Goal: Information Seeking & Learning: Learn about a topic

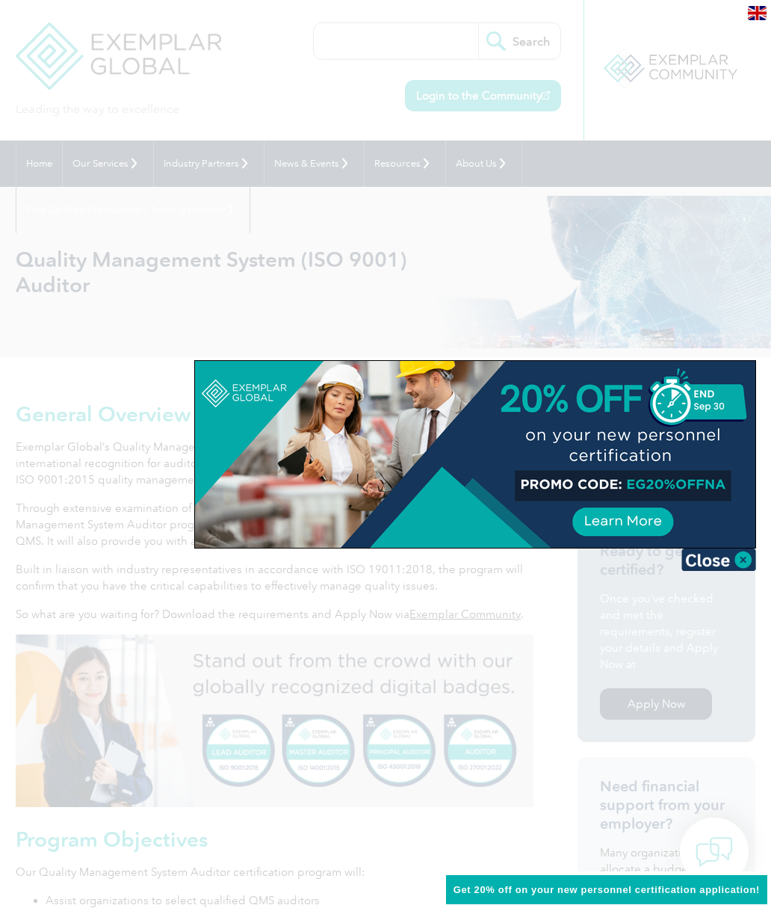
click at [726, 567] on img at bounding box center [719, 560] width 75 height 22
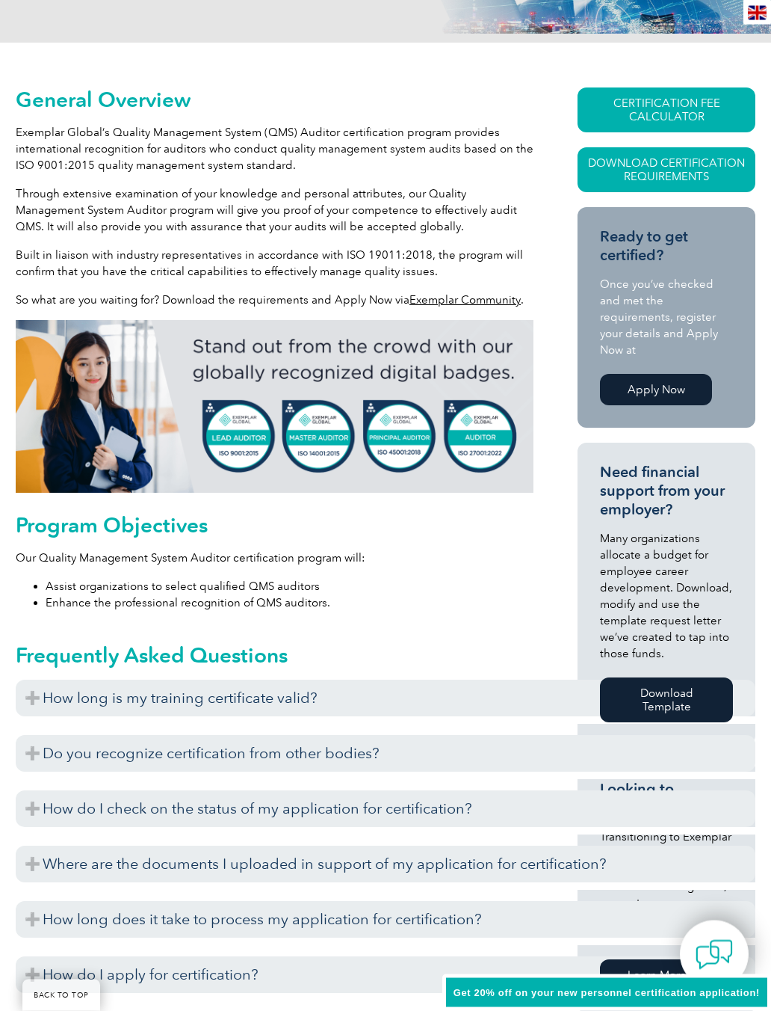
scroll to position [319, 0]
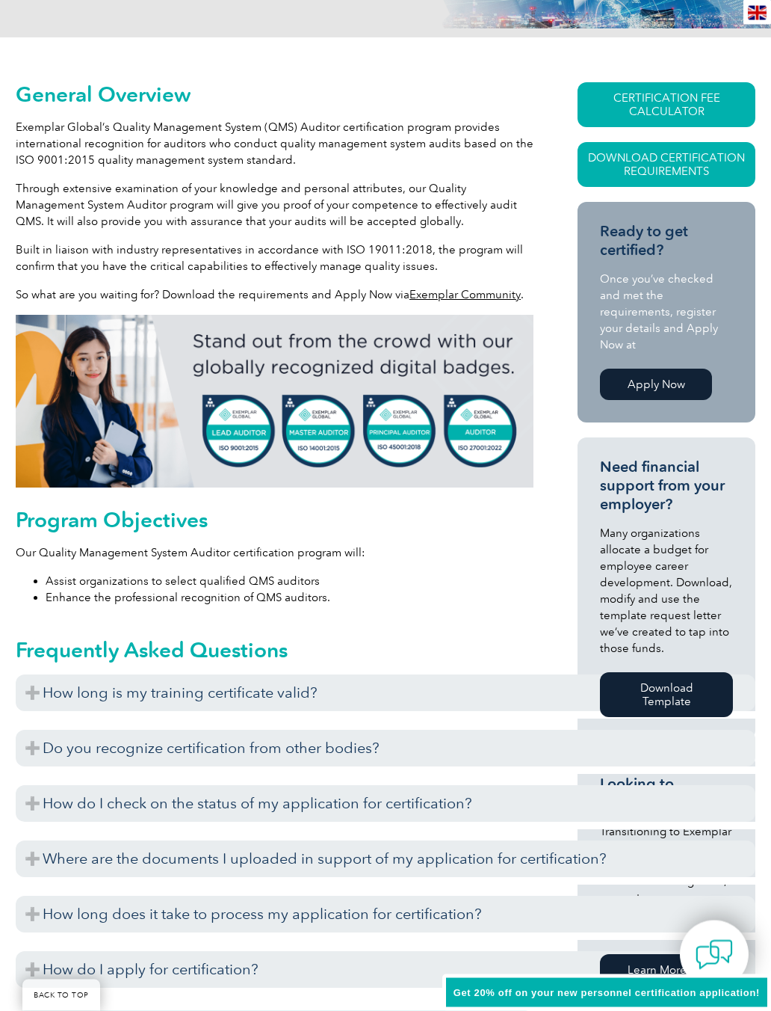
click at [353, 703] on h3 "How long is my training certificate valid?" at bounding box center [386, 693] width 740 height 37
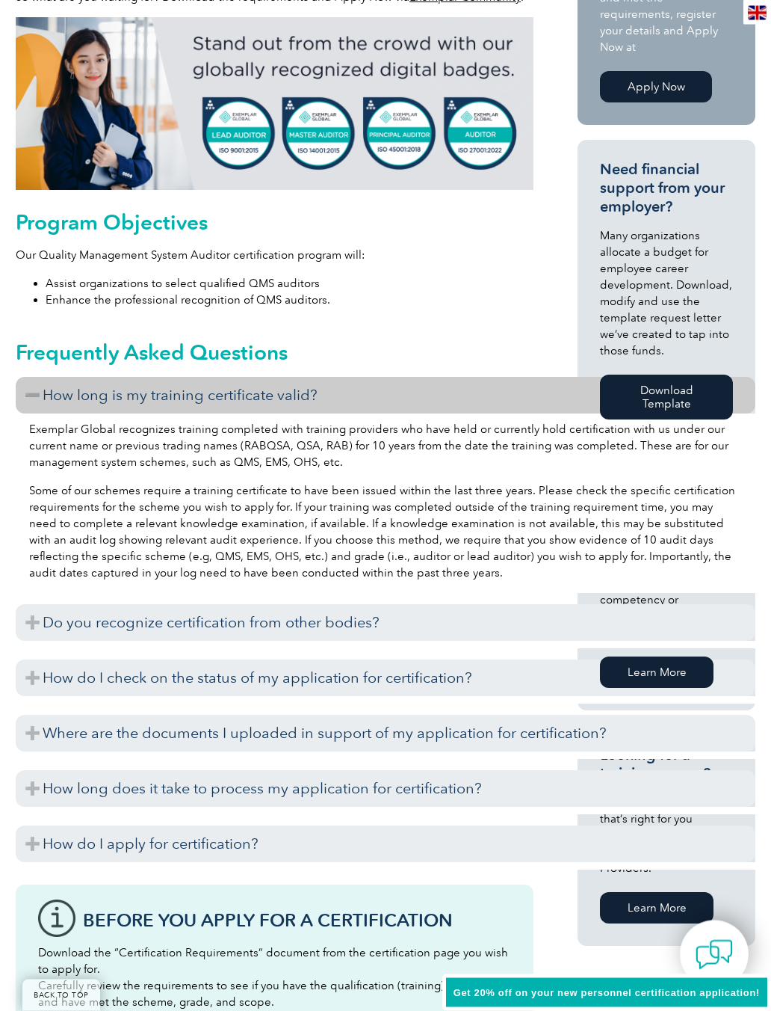
scroll to position [617, 0]
click at [481, 743] on h3 "Where are the documents I uploaded in support of my application for certificati…" at bounding box center [386, 733] width 740 height 37
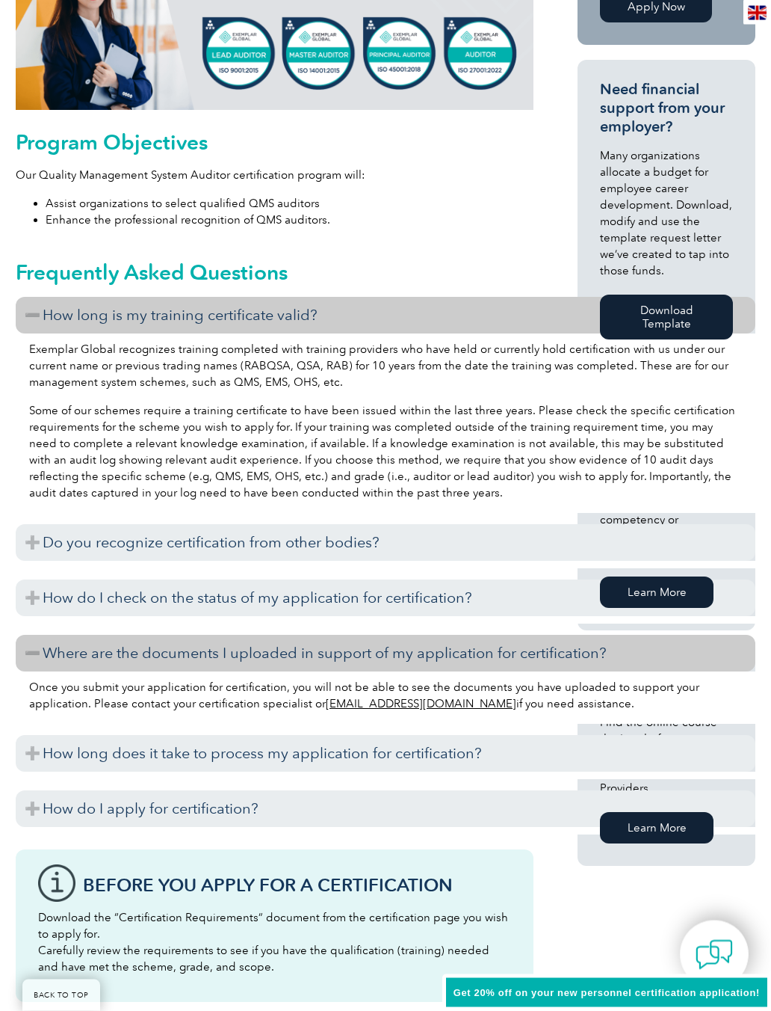
scroll to position [697, 0]
click at [474, 814] on h3 "How do I apply for certification?" at bounding box center [386, 808] width 740 height 37
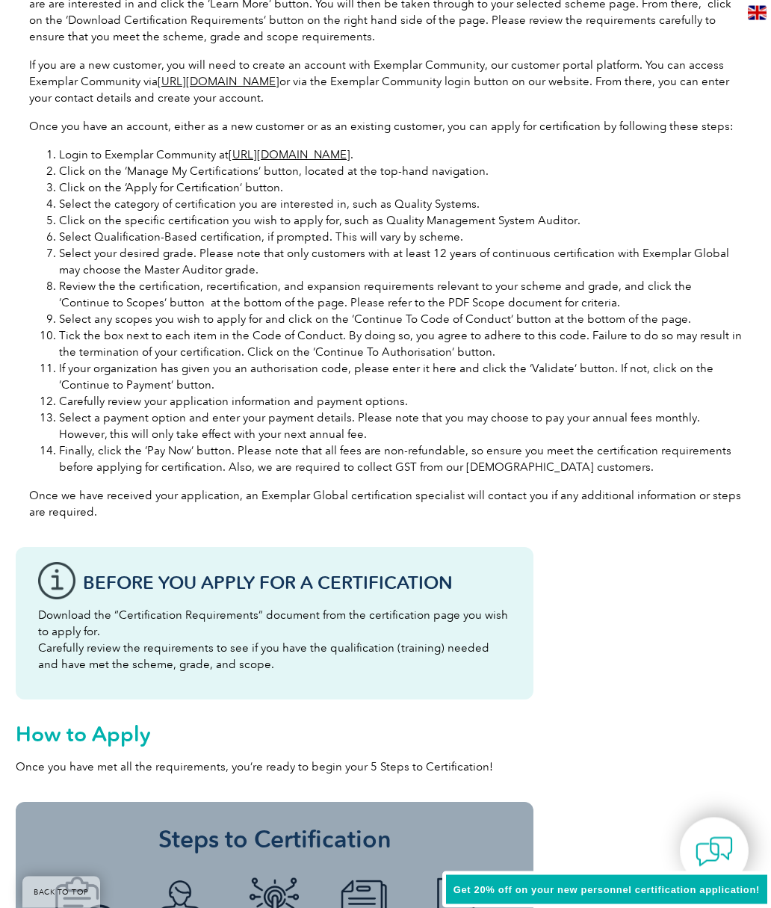
scroll to position [1572, 0]
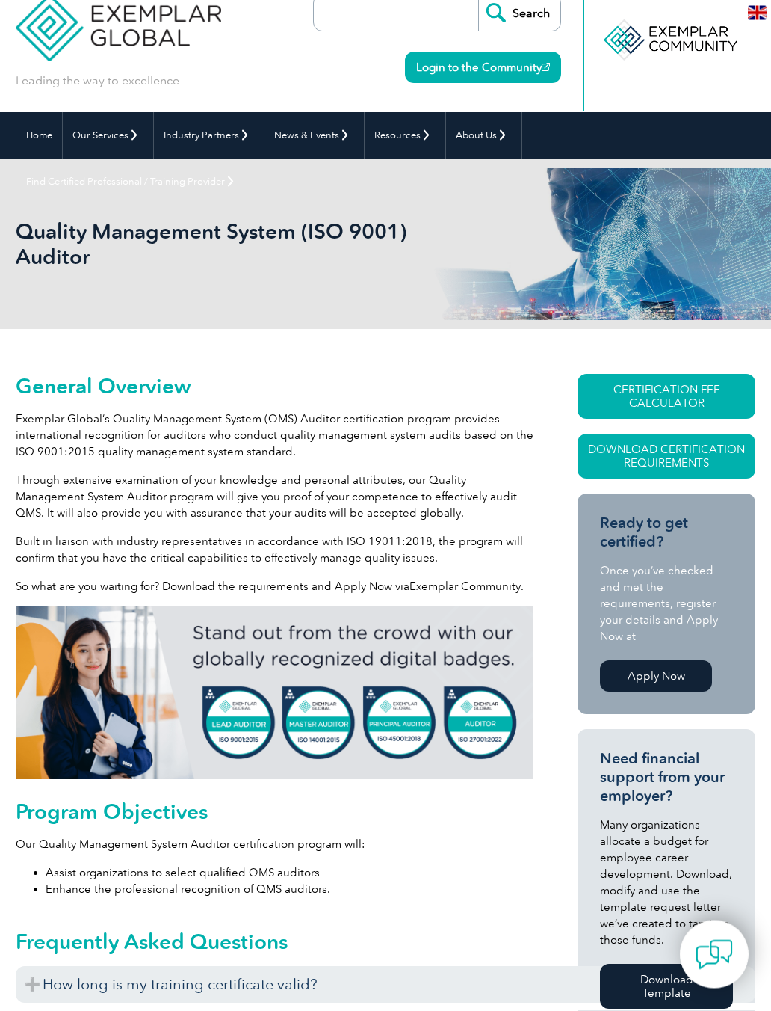
scroll to position [38, 0]
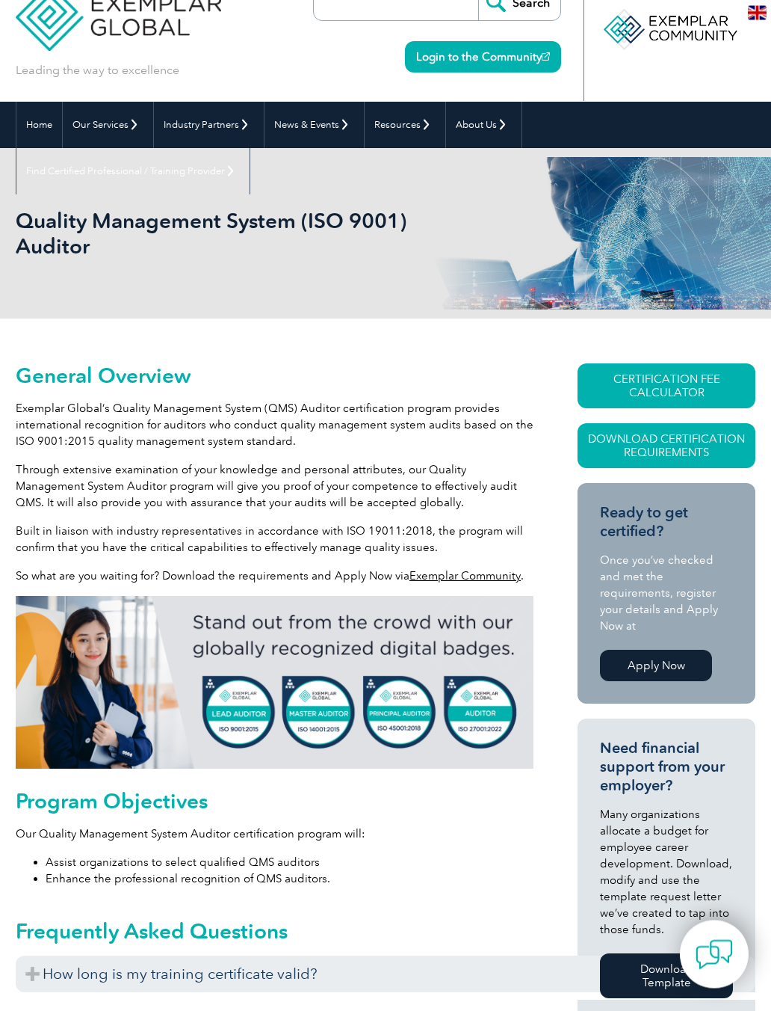
click at [691, 374] on link "CERTIFICATION FEE CALCULATOR" at bounding box center [667, 386] width 178 height 45
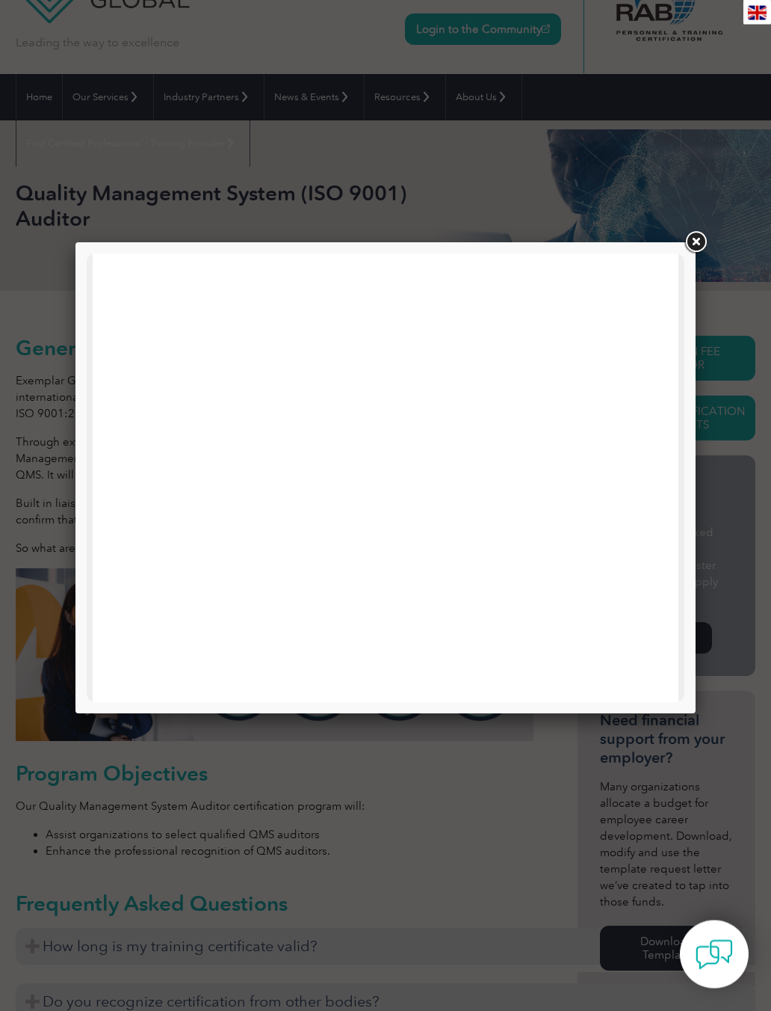
scroll to position [0, 0]
click at [688, 250] on link at bounding box center [695, 242] width 27 height 27
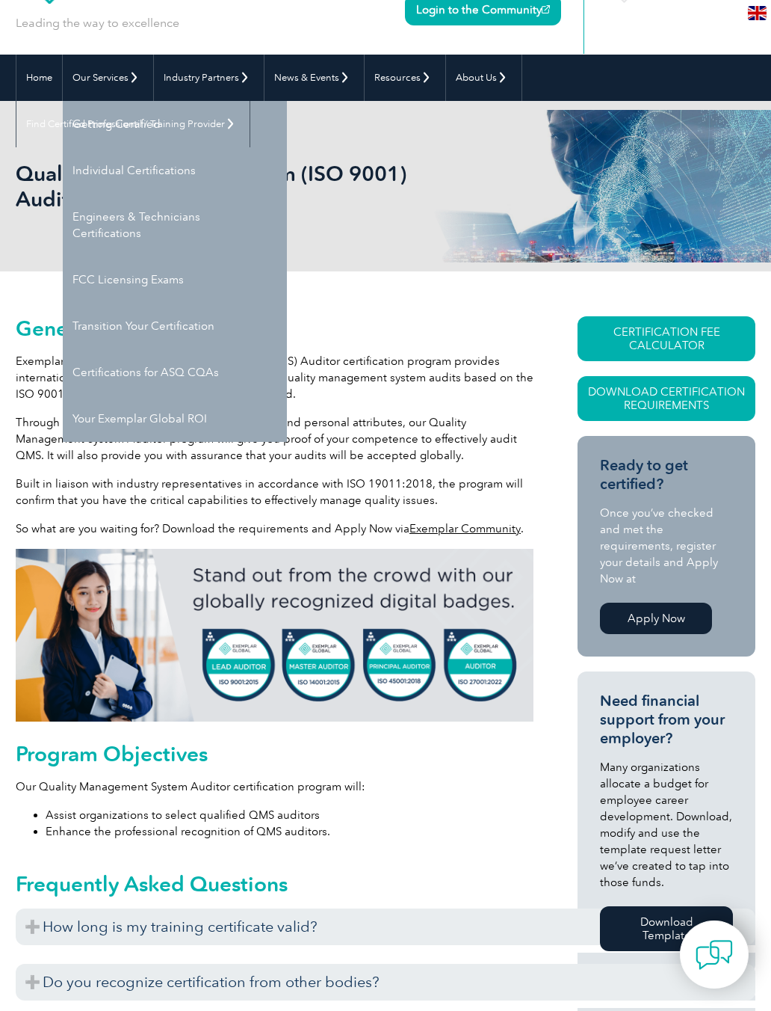
scroll to position [78, 0]
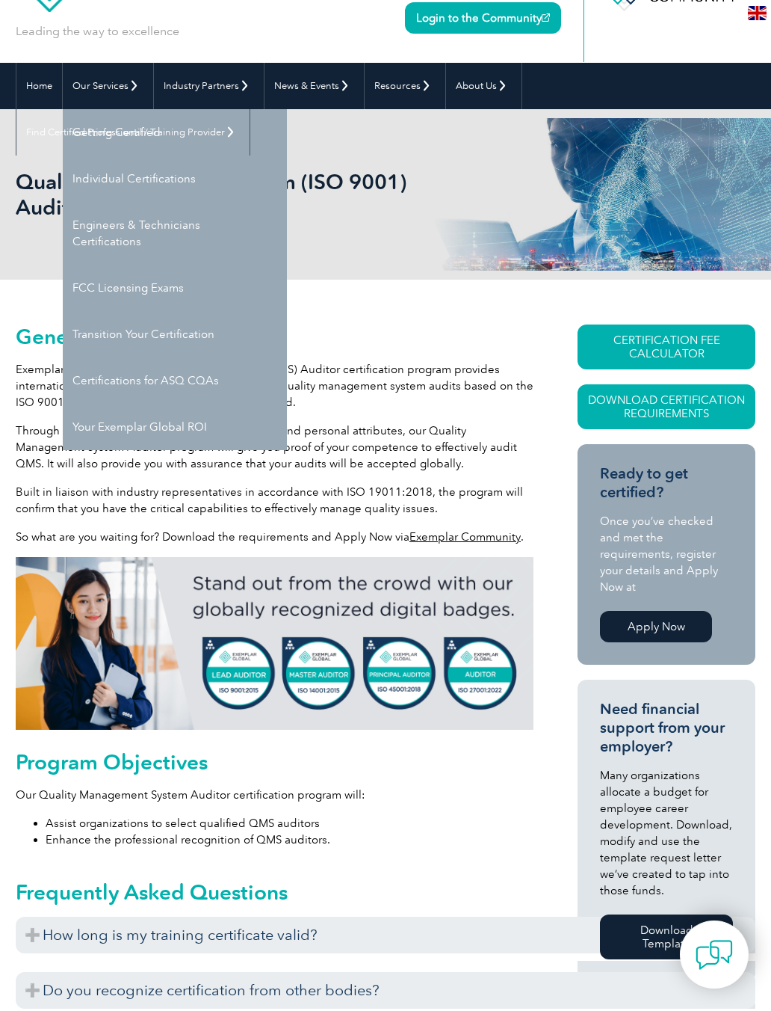
click at [183, 178] on link "Individual Certifications" at bounding box center [175, 178] width 224 height 46
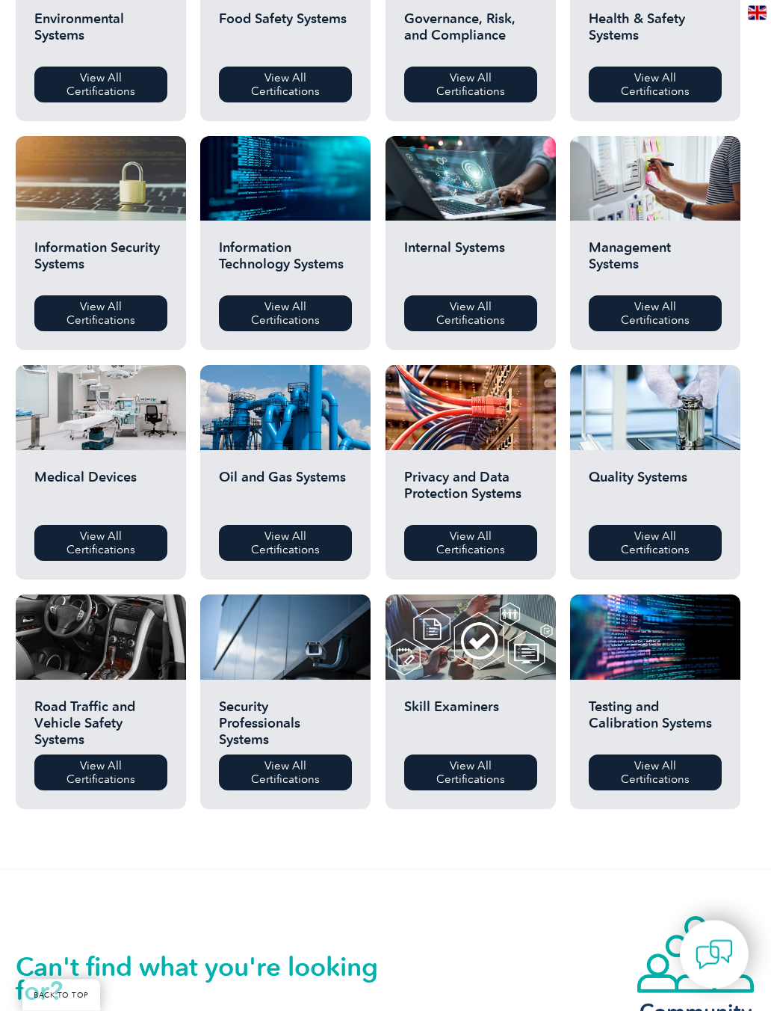
scroll to position [653, 0]
click at [676, 420] on div at bounding box center [655, 407] width 170 height 85
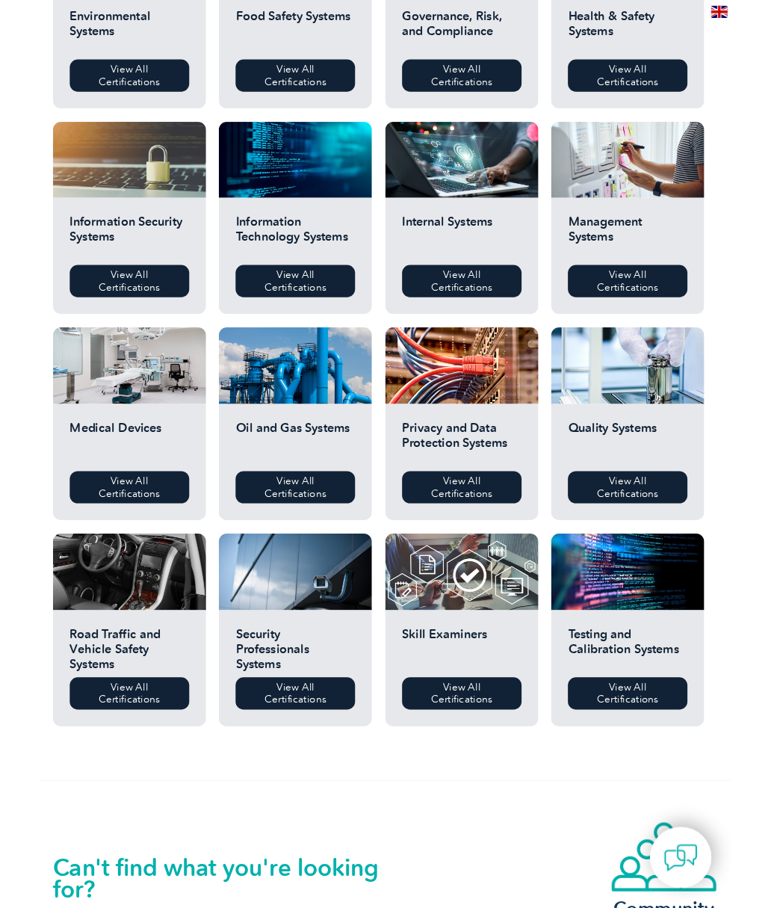
scroll to position [694, 0]
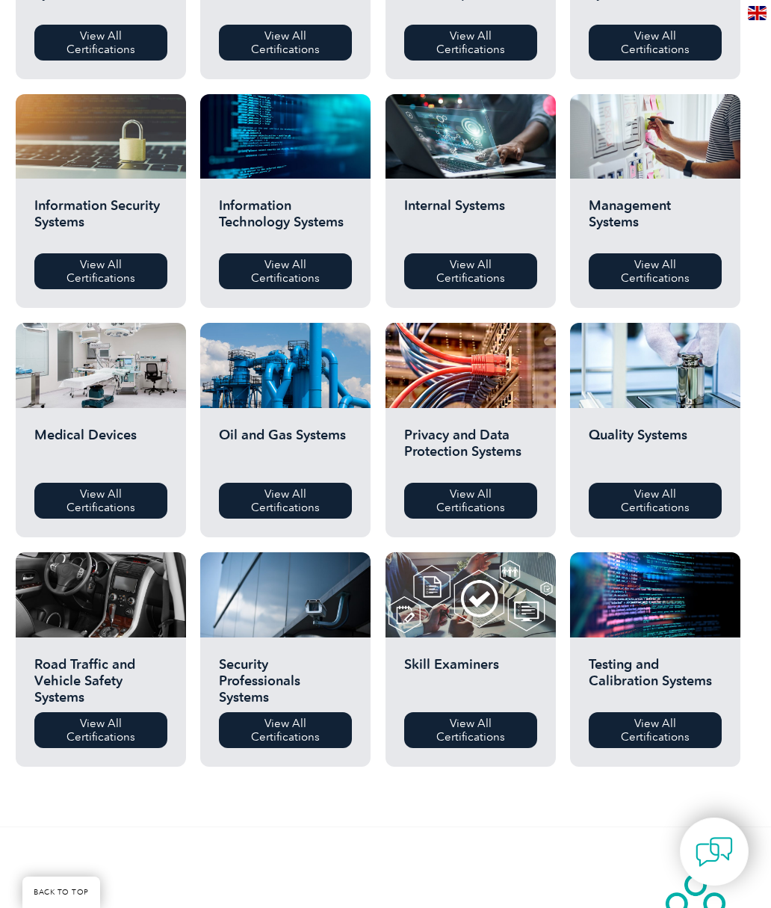
click at [679, 204] on h2 "Management Systems" at bounding box center [655, 219] width 133 height 45
click at [681, 289] on link "View All Certifications" at bounding box center [655, 271] width 133 height 36
click at [661, 408] on div at bounding box center [655, 365] width 170 height 85
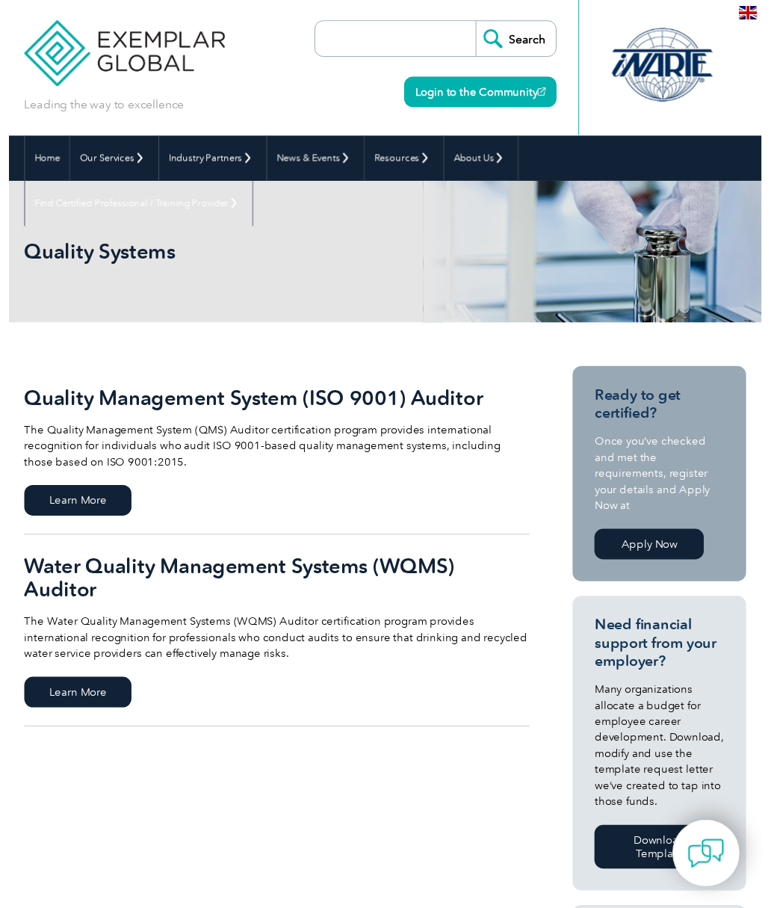
scroll to position [6, 0]
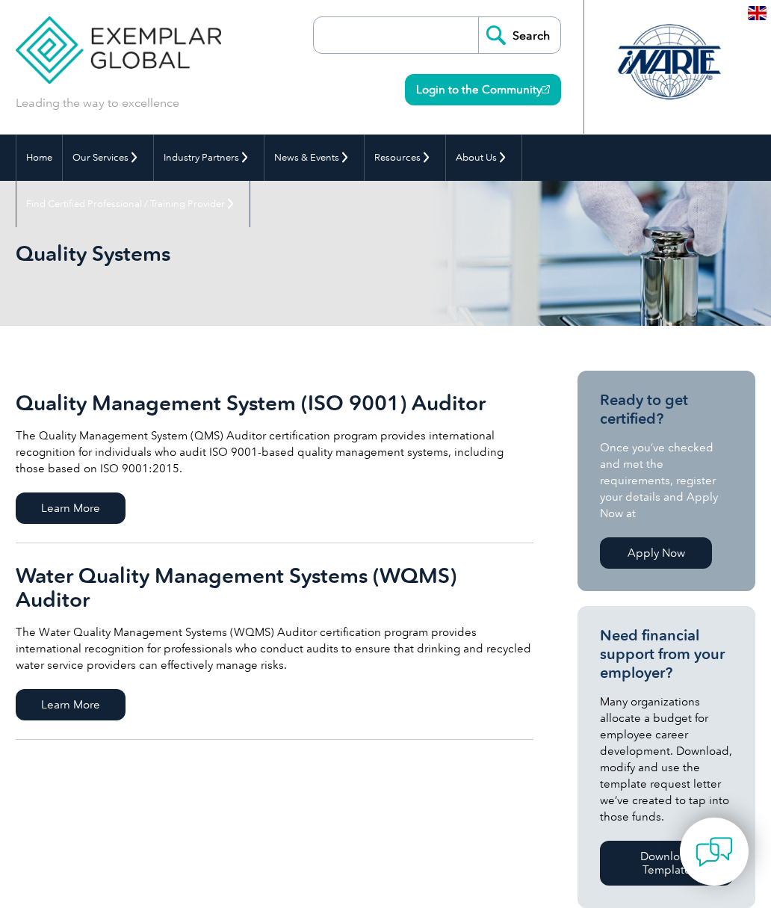
click at [212, 404] on h2 "Quality Management System (ISO 9001) Auditor" at bounding box center [275, 403] width 518 height 24
